Goal: Task Accomplishment & Management: Use online tool/utility

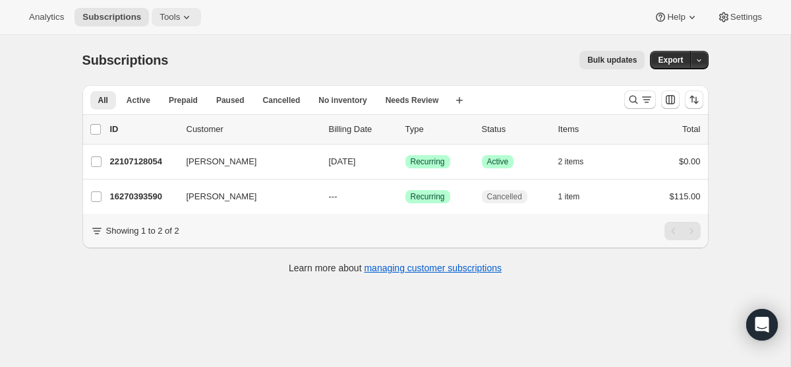
click at [189, 13] on icon at bounding box center [186, 17] width 13 height 13
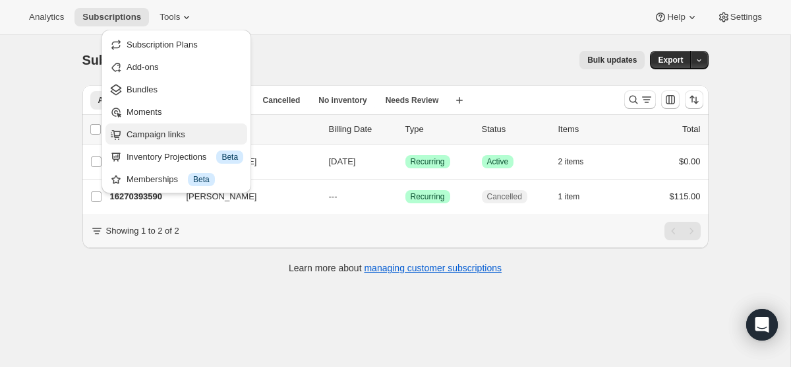
click at [189, 134] on span "Campaign links" at bounding box center [185, 134] width 117 height 13
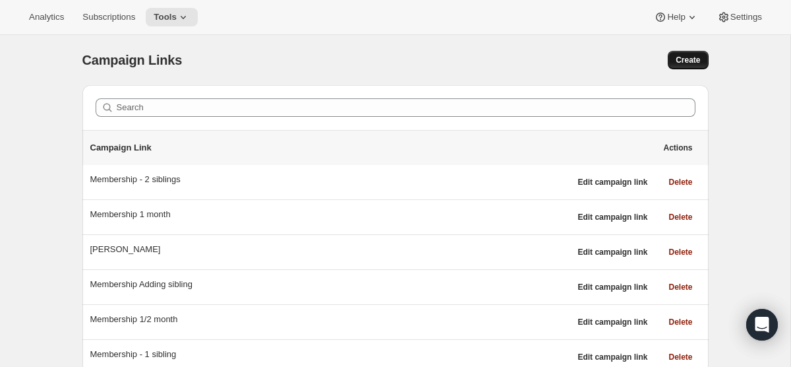
click at [699, 63] on span "Create" at bounding box center [688, 60] width 24 height 11
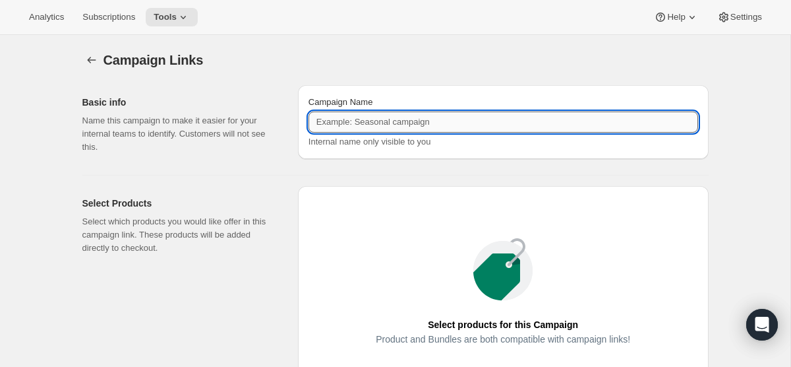
click at [401, 122] on input "Campaign Name" at bounding box center [503, 121] width 390 height 21
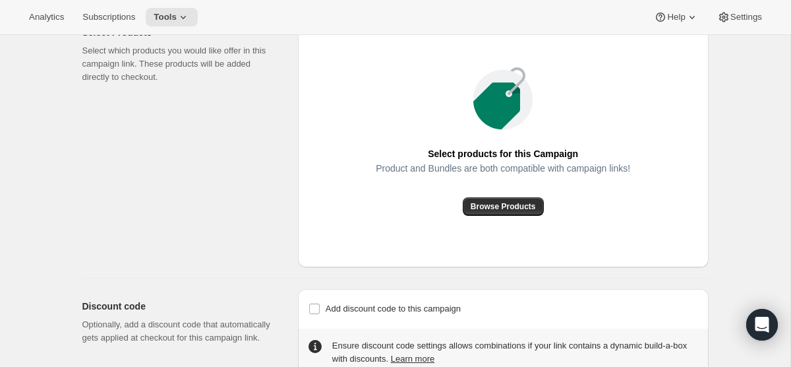
scroll to position [206, 0]
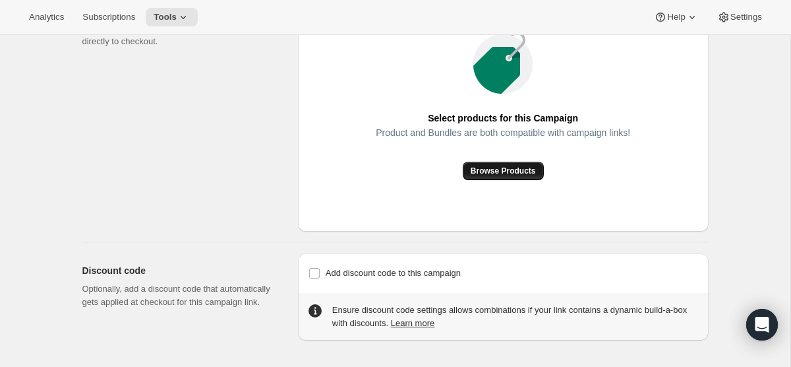
type input "memebrship 1/2 off initation"
click at [524, 179] on button "Browse Products" at bounding box center [503, 171] width 81 height 18
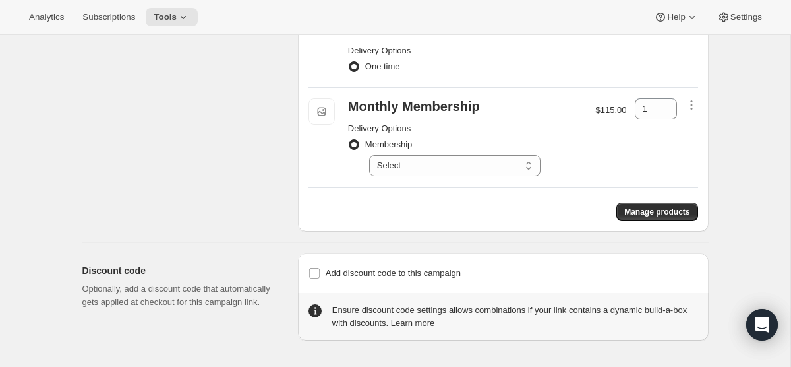
scroll to position [0, 0]
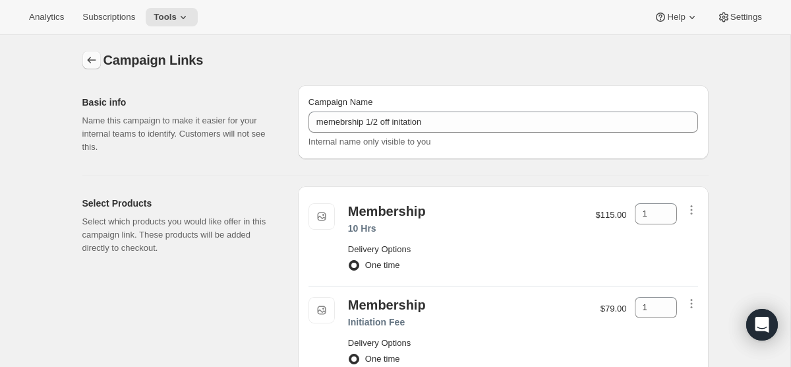
click at [91, 63] on icon "button" at bounding box center [91, 59] width 13 height 13
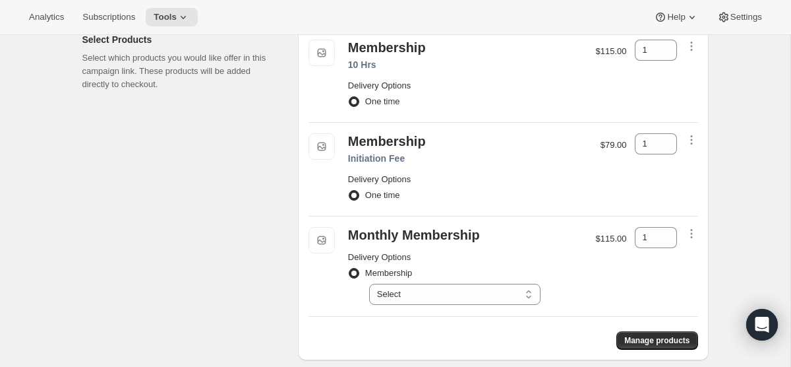
scroll to position [165, 0]
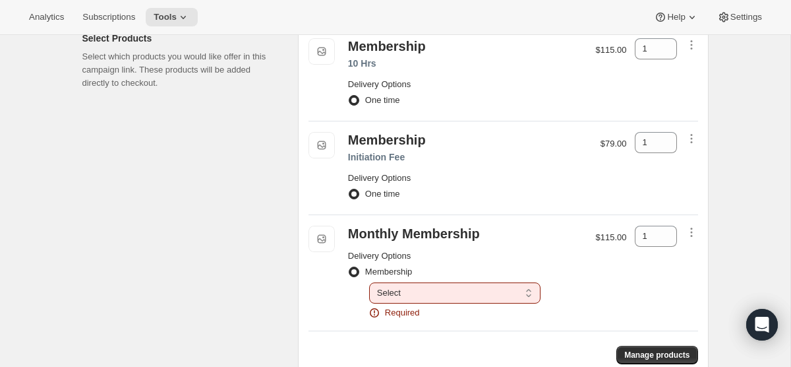
click at [466, 283] on select "Select Deliver every 1 month" at bounding box center [454, 292] width 171 height 21
select select "gid://shopify/SellingPlan/5338071286"
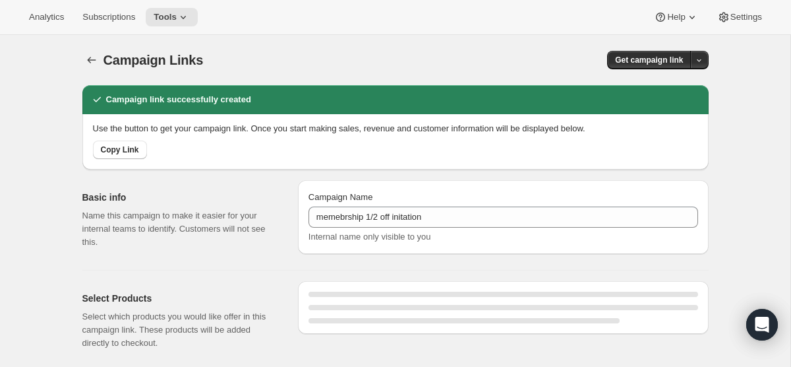
select select "gid://shopify/SellingPlan/5338071286"
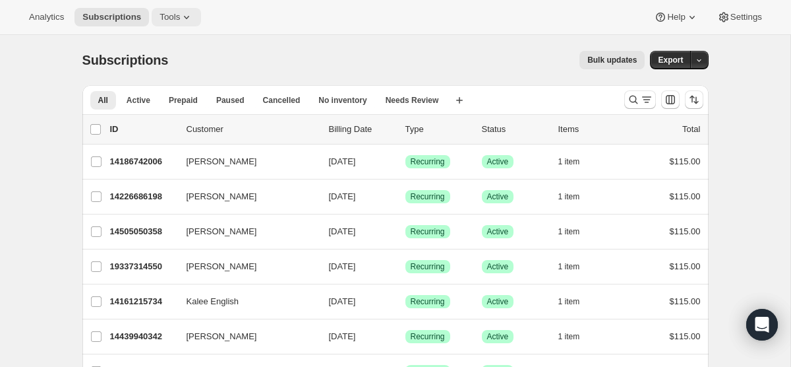
click at [177, 13] on span "Tools" at bounding box center [170, 17] width 20 height 11
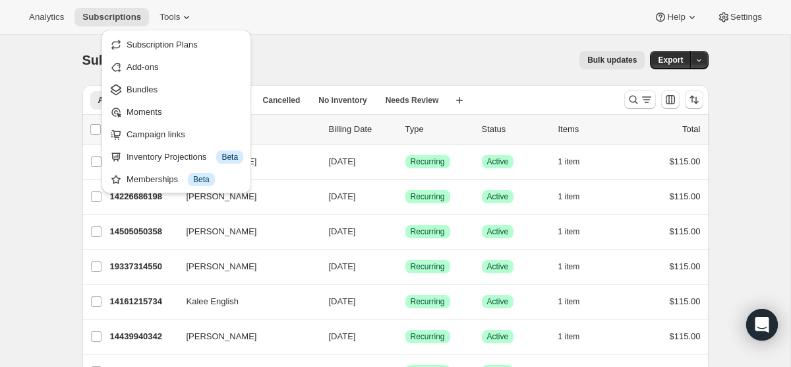
click at [188, 134] on span "Campaign links" at bounding box center [185, 134] width 117 height 13
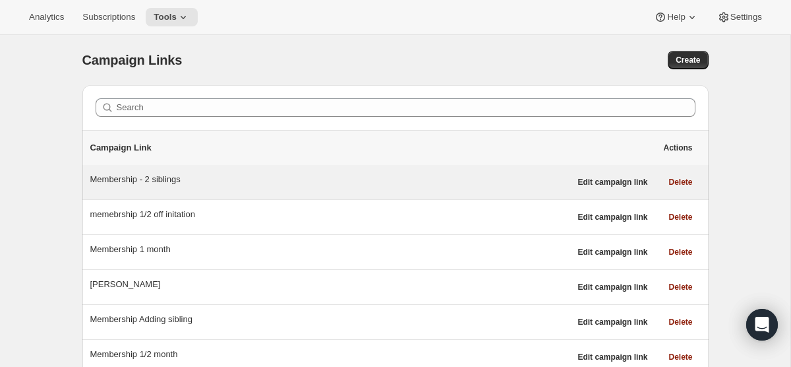
scroll to position [77, 0]
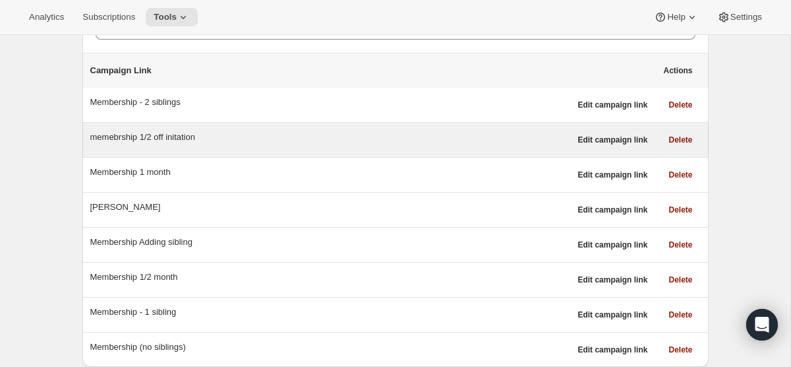
click at [520, 138] on div "memebrship 1/2 off initation" at bounding box center [330, 137] width 480 height 13
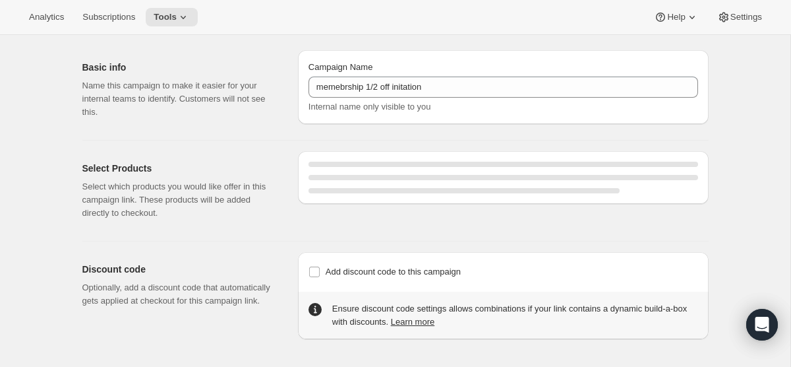
select select "gid://shopify/SellingPlan/5338071286"
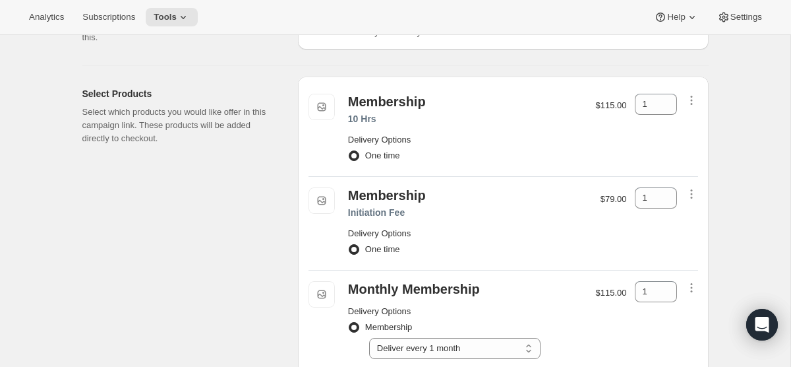
scroll to position [292, 0]
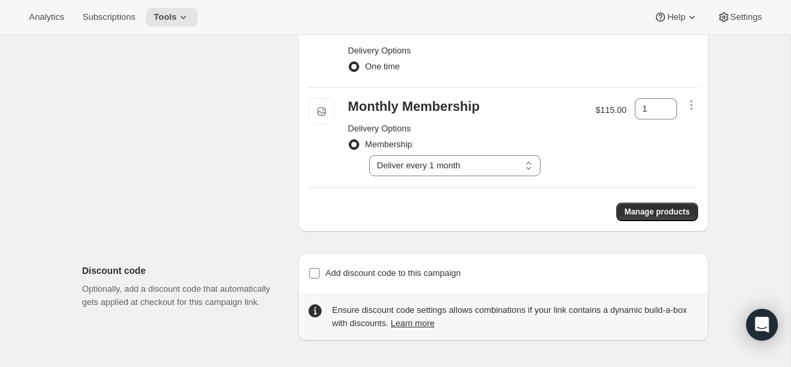
click at [322, 266] on label "Add discount code to this campaign" at bounding box center [384, 273] width 152 height 18
click at [320, 268] on input "Add discount code to this campaign" at bounding box center [314, 273] width 11 height 11
checkbox input "true"
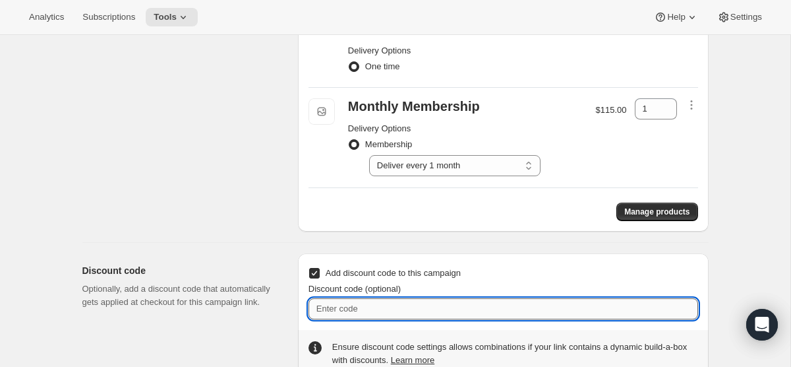
click at [381, 310] on input "Discount code (optional)" at bounding box center [503, 308] width 390 height 21
paste input "5X99339CBYBW"
type input "5X99339CBYBW"
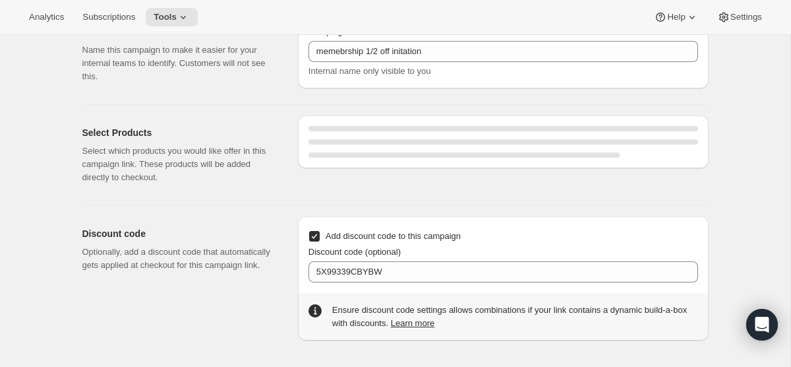
select select "gid://shopify/SellingPlan/5338071286"
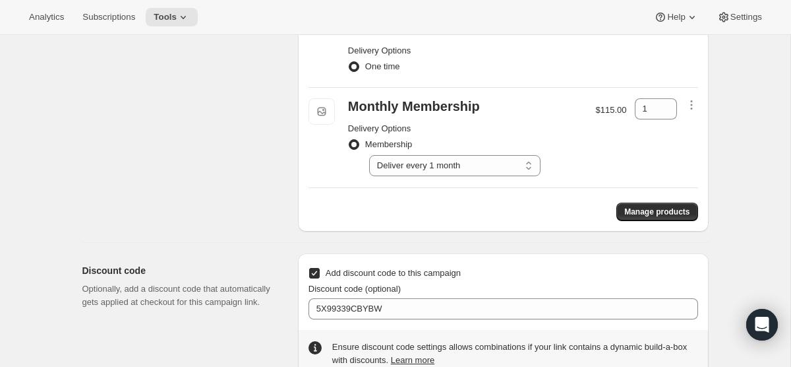
scroll to position [0, 0]
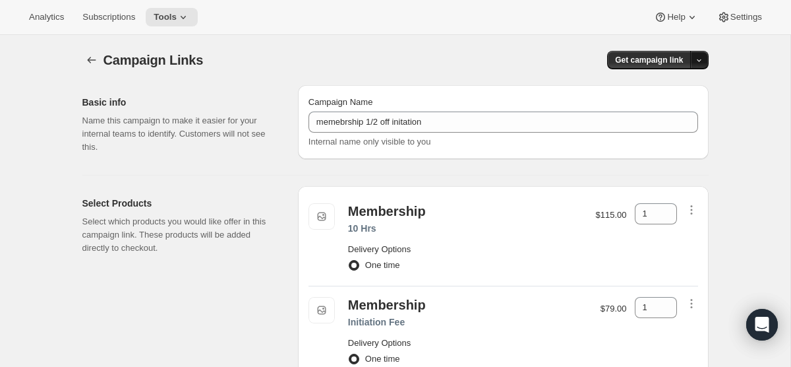
click at [707, 60] on button "button" at bounding box center [699, 60] width 18 height 18
click at [682, 80] on button "Copy Link" at bounding box center [672, 86] width 63 height 21
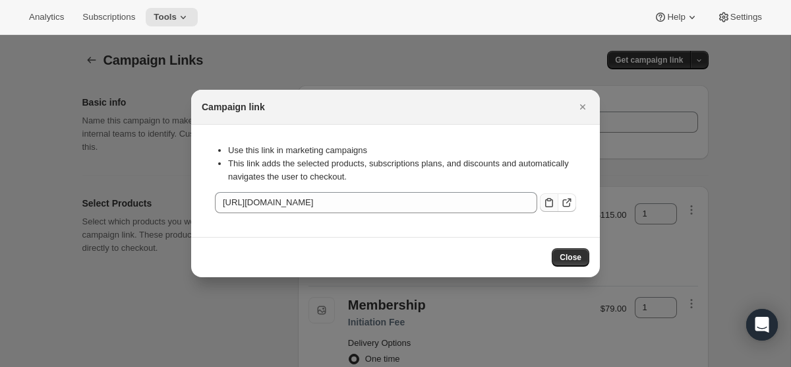
click at [550, 202] on icon ":ras:" at bounding box center [549, 202] width 13 height 13
click at [561, 262] on span "Close" at bounding box center [571, 257] width 22 height 11
